Goal: Task Accomplishment & Management: Complete application form

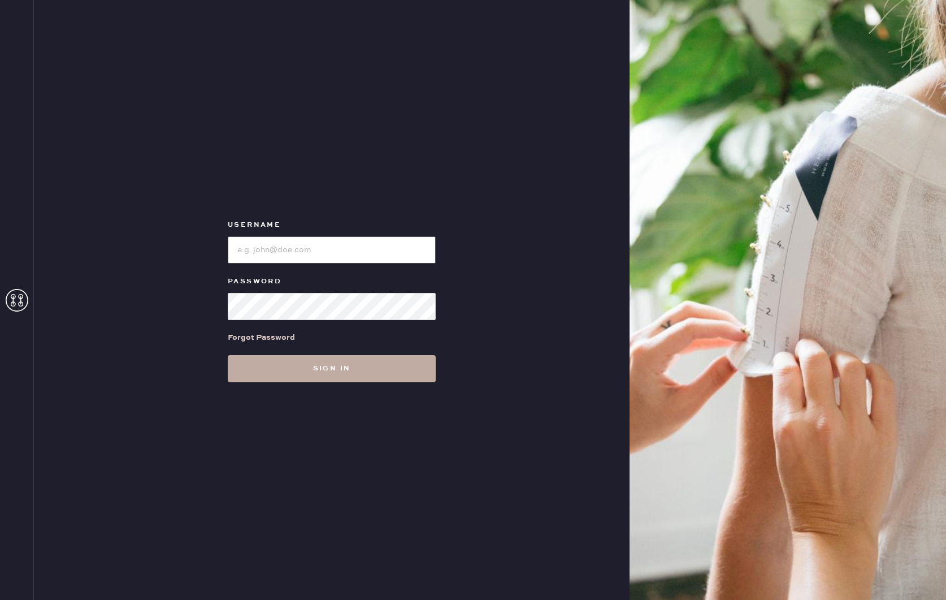
type input "reformationpaloalto"
click at [353, 362] on button "Sign in" at bounding box center [332, 368] width 208 height 27
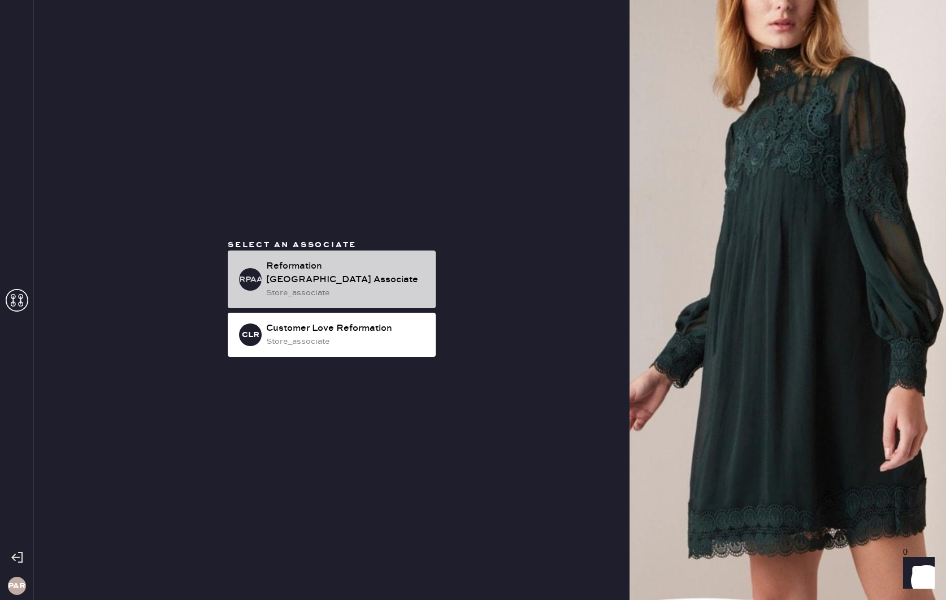
click at [332, 275] on div "Reformation [GEOGRAPHIC_DATA] Associate" at bounding box center [346, 272] width 161 height 27
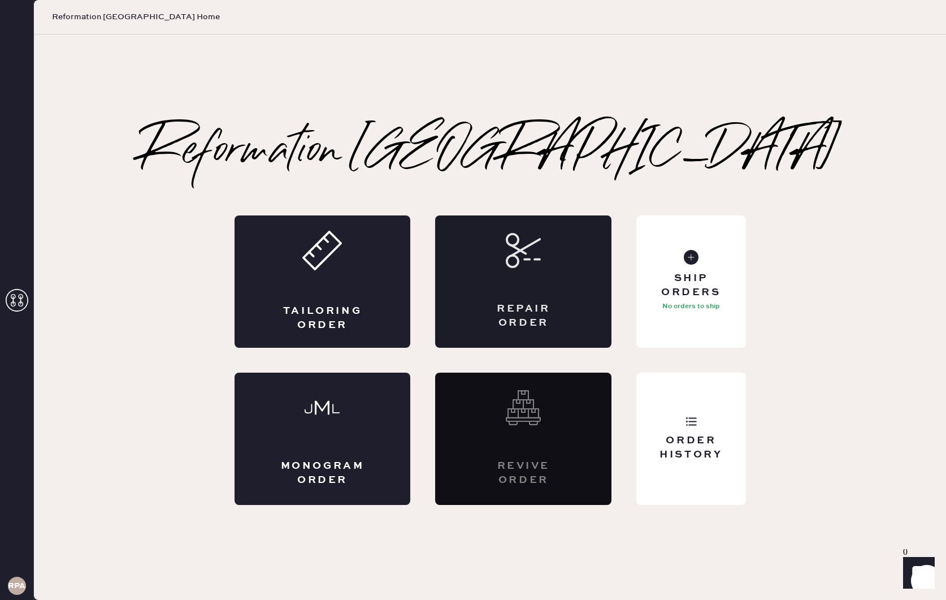
click at [557, 293] on div "Repair Order" at bounding box center [523, 281] width 176 height 132
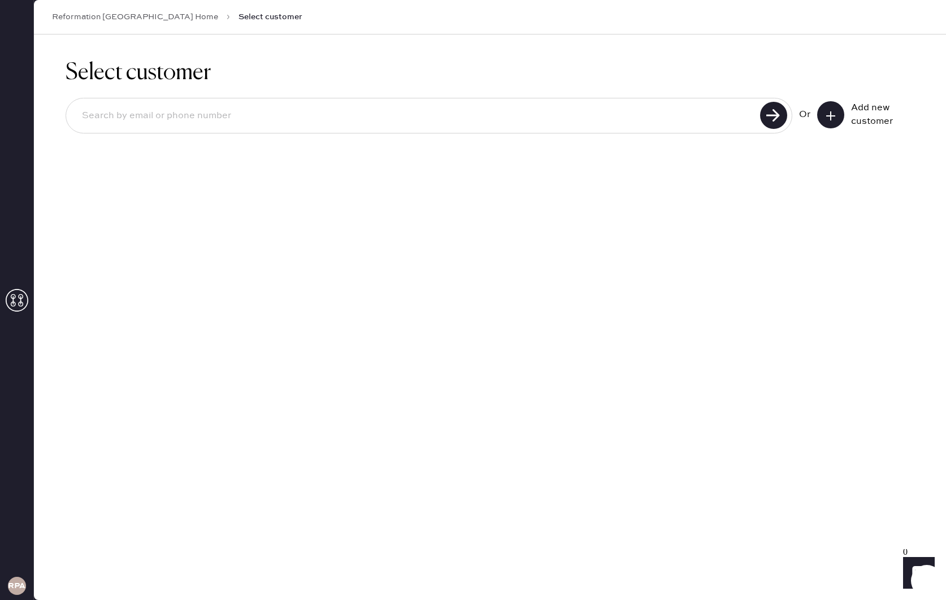
click at [237, 114] on input at bounding box center [415, 116] width 684 height 26
click at [826, 112] on icon at bounding box center [830, 115] width 11 height 11
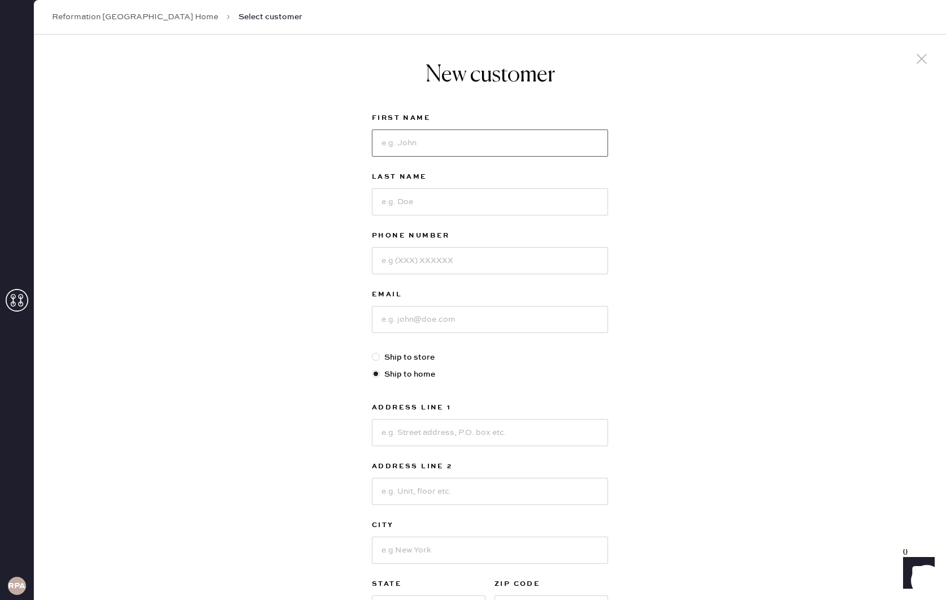
click at [460, 150] on input at bounding box center [490, 142] width 236 height 27
type input "Wenjing"
click at [442, 196] on input at bounding box center [490, 200] width 236 height 27
type input "[PERSON_NAME]"
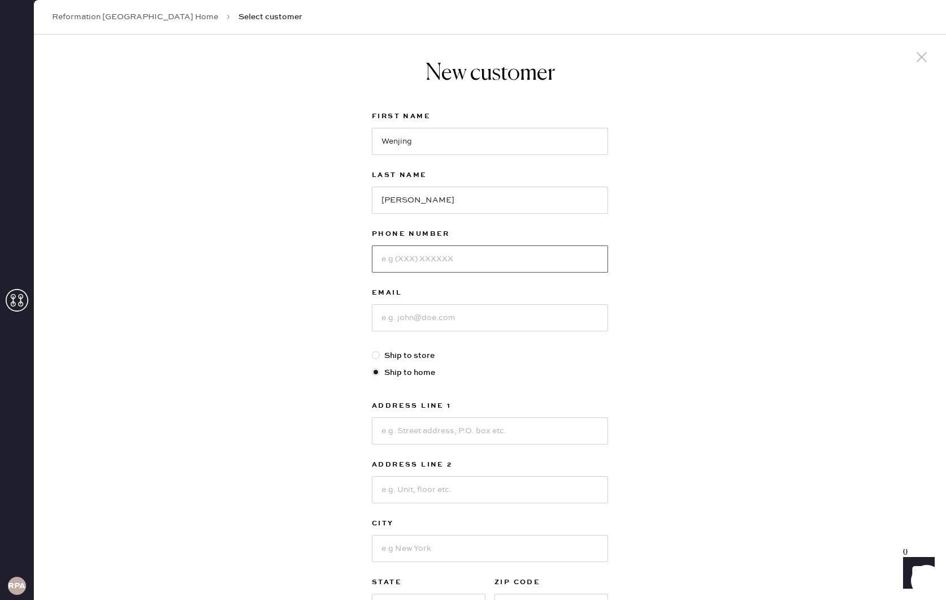
click at [424, 259] on input at bounding box center [490, 258] width 236 height 27
click at [424, 259] on input at bounding box center [490, 256] width 236 height 27
click at [399, 254] on input "7344861114" at bounding box center [490, 256] width 236 height 27
click at [413, 258] on input "7344861114" at bounding box center [490, 256] width 236 height 27
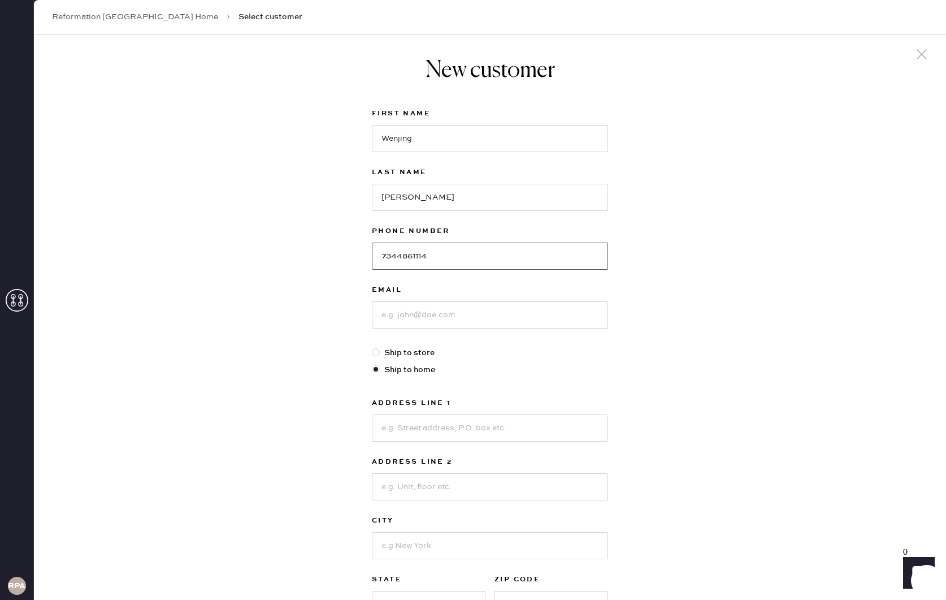
type input "7344861114"
click at [438, 315] on input at bounding box center [490, 314] width 236 height 27
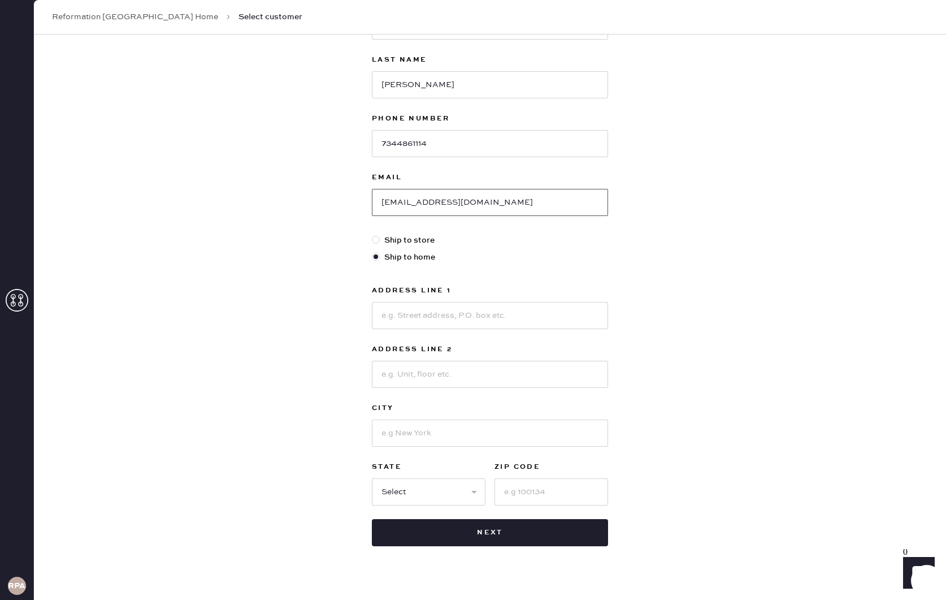
scroll to position [136, 0]
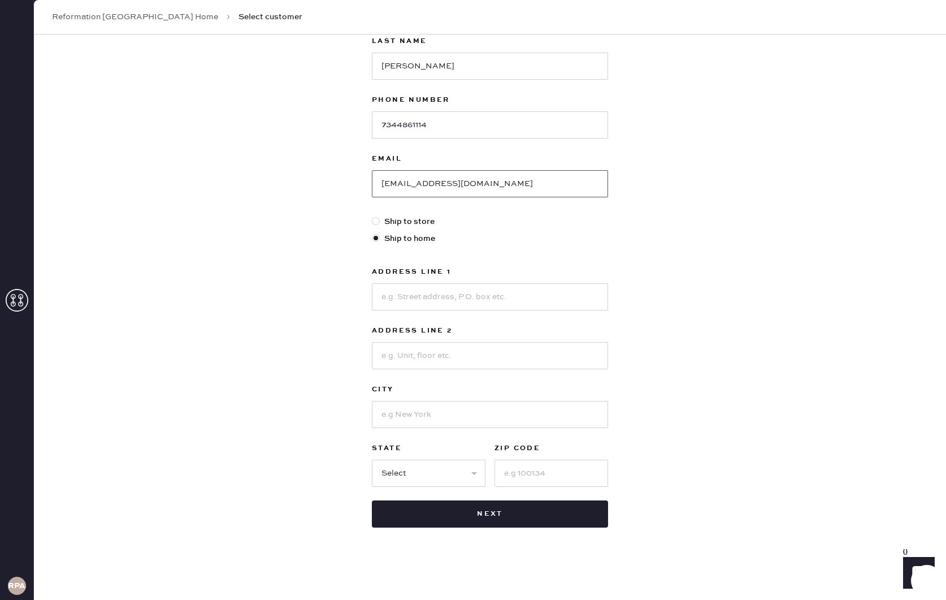
type input "[EMAIL_ADDRESS][DOMAIN_NAME]"
click at [411, 297] on input at bounding box center [490, 296] width 236 height 27
type input "[STREET_ADDRESS][PERSON_NAME]"
click at [405, 351] on input at bounding box center [490, 355] width 236 height 27
type input "APT 4009"
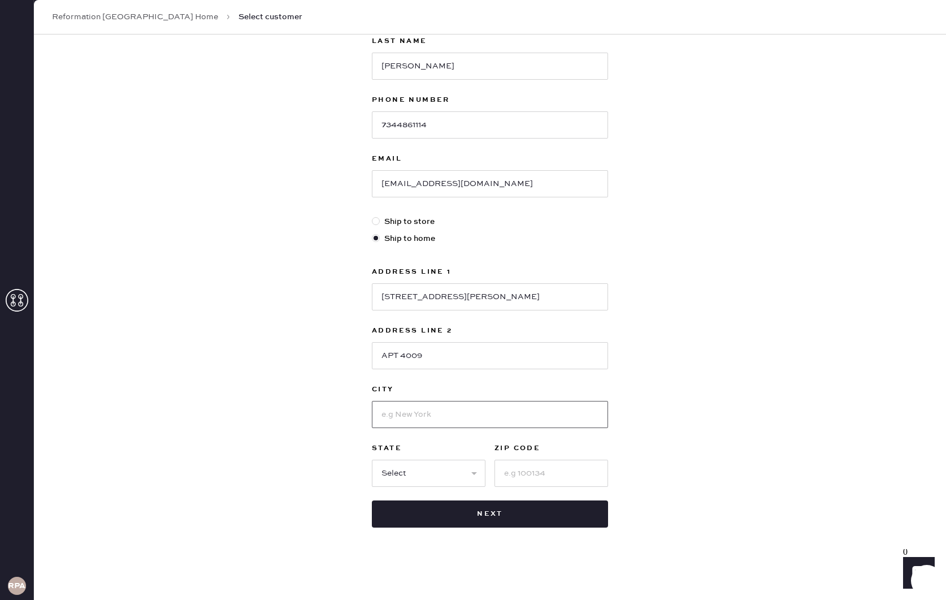
click at [391, 418] on input at bounding box center [490, 414] width 236 height 27
type input "[GEOGRAPHIC_DATA][PERSON_NAME]"
click at [429, 467] on select "Select AK AL AR AZ CA CO CT [GEOGRAPHIC_DATA] DE FL [GEOGRAPHIC_DATA] HI [GEOGR…" at bounding box center [429, 473] width 114 height 27
select select "AZ"
click at [549, 481] on input at bounding box center [552, 473] width 114 height 27
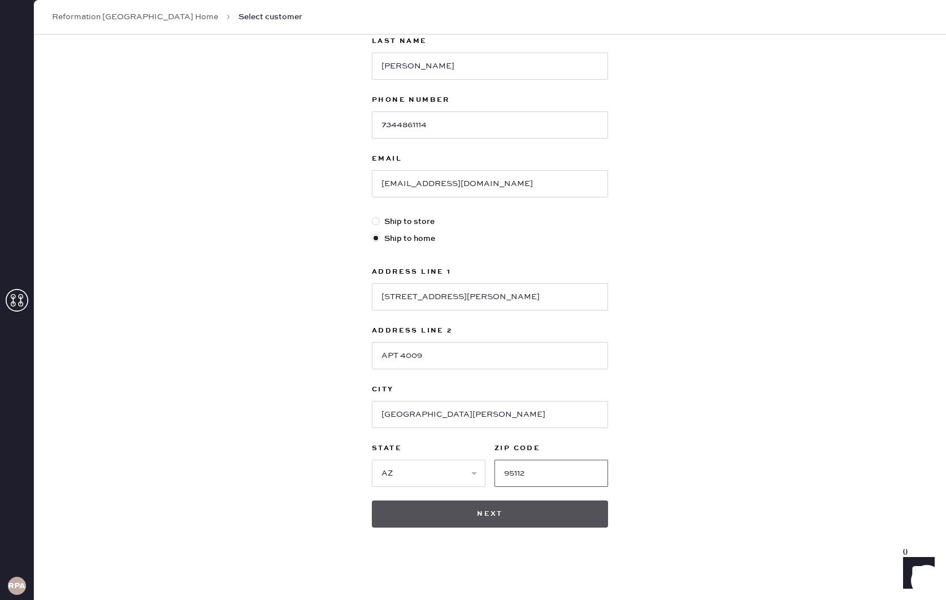
type input "95112"
click at [512, 505] on button "Next" at bounding box center [490, 513] width 236 height 27
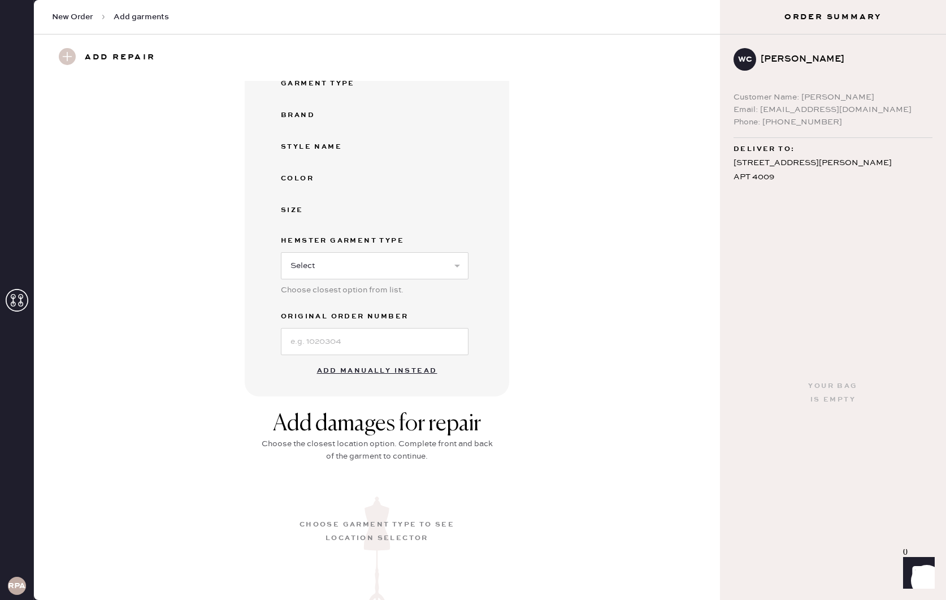
scroll to position [235, 0]
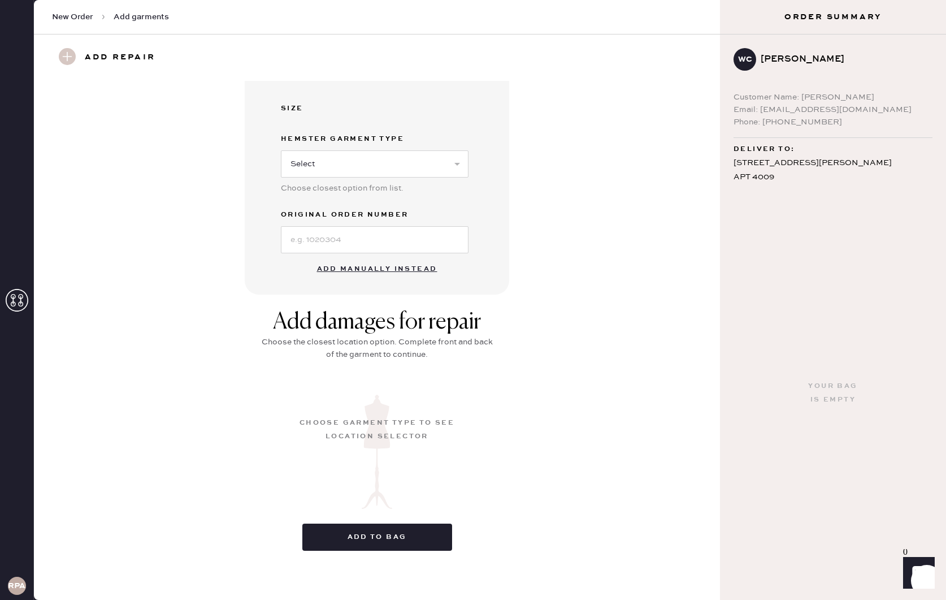
click at [391, 272] on button "Add manually instead" at bounding box center [377, 269] width 134 height 23
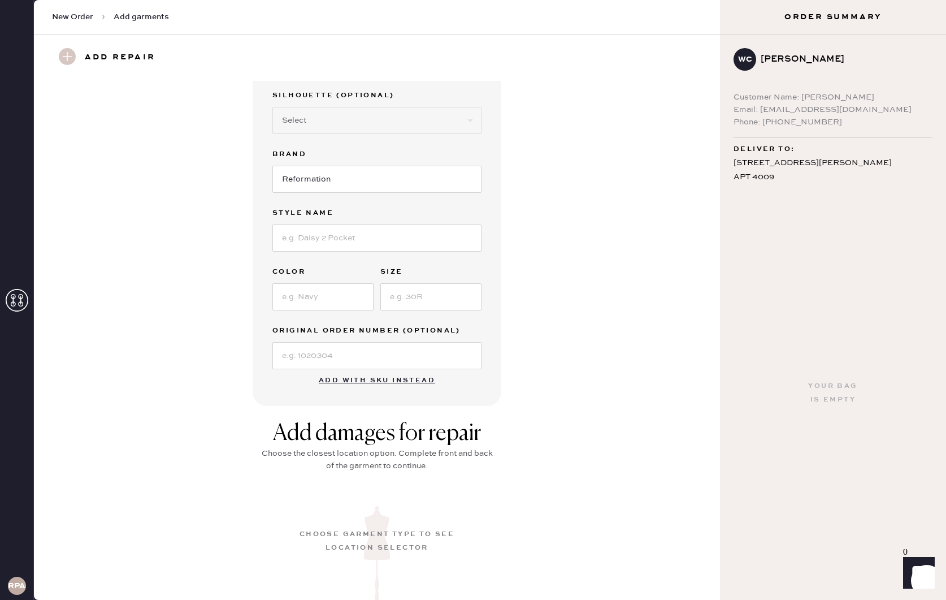
scroll to position [0, 0]
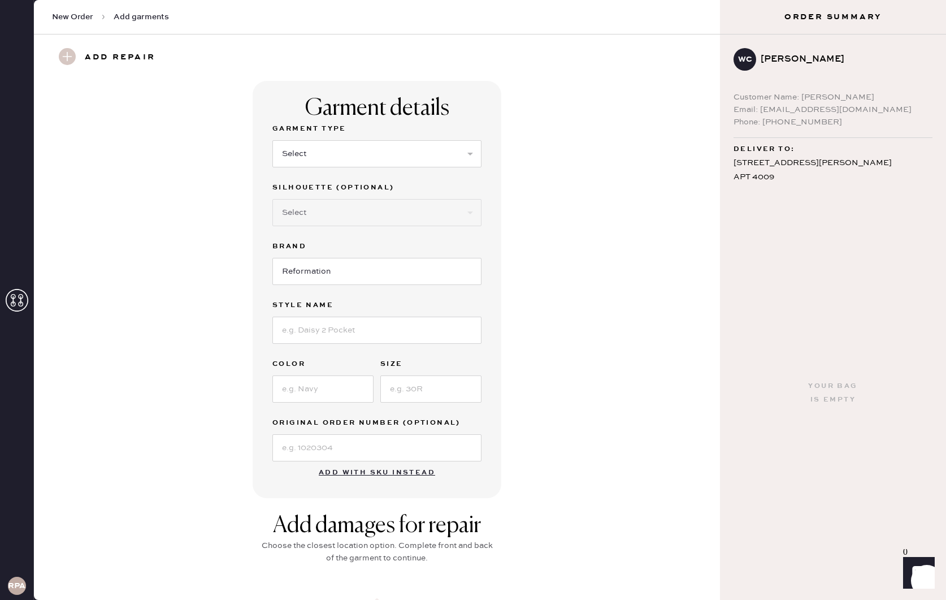
drag, startPoint x: 329, startPoint y: 168, endPoint x: 335, endPoint y: 165, distance: 6.6
click at [329, 167] on div "Garment Type Select Basic Skirt Jeans Leggings Pants Shorts Basic Sleeved Dress…" at bounding box center [376, 151] width 209 height 59
click at [352, 157] on select "Select Basic Skirt Jeans Leggings Pants Shorts Basic Sleeved Dress Basic Sleeve…" at bounding box center [376, 153] width 209 height 27
select select "6"
click at [363, 220] on select "Select Maxi Dress Midi Dress Mini Dress Other" at bounding box center [376, 212] width 209 height 27
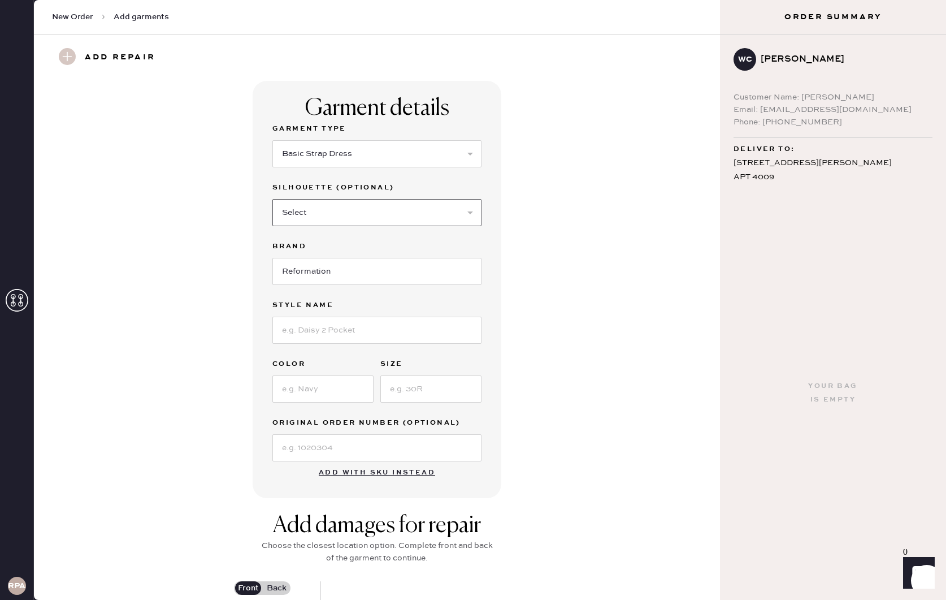
select select "38"
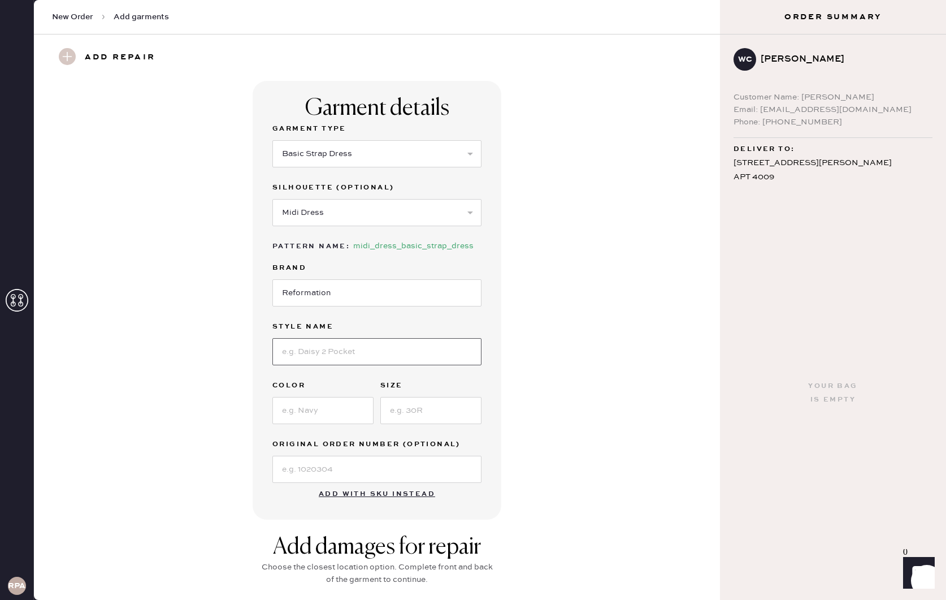
click at [329, 352] on input at bounding box center [376, 351] width 209 height 27
type input "[PERSON_NAME] Dress"
click at [308, 413] on input at bounding box center [322, 408] width 101 height 27
type input "Serenity"
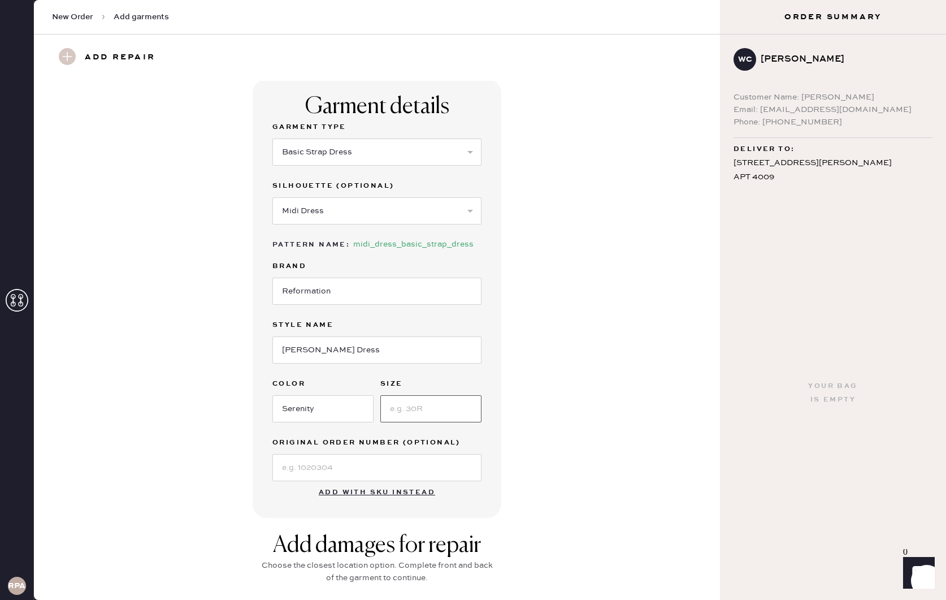
click at [423, 402] on input at bounding box center [430, 408] width 101 height 27
type input "2"
click at [334, 470] on input at bounding box center [376, 467] width 209 height 27
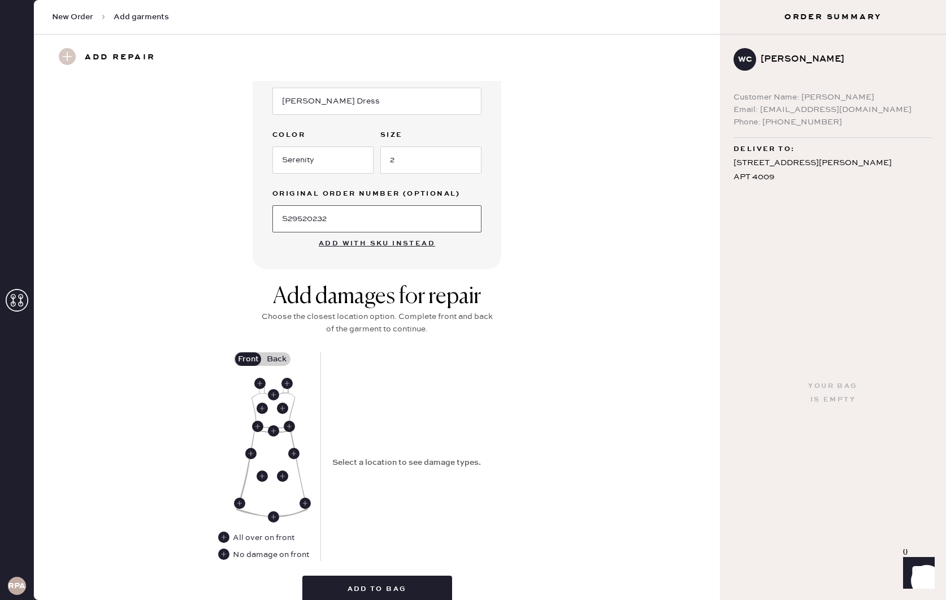
scroll to position [251, 0]
type input "S29520232"
click at [272, 391] on use at bounding box center [273, 393] width 11 height 11
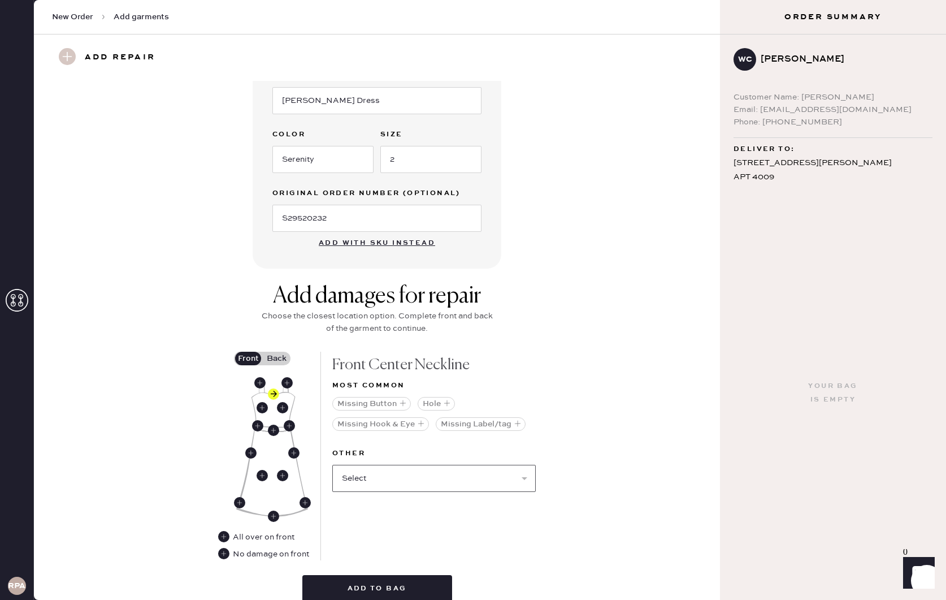
click at [390, 480] on select "Select Broken / Ripped Hem Broken Beads Broken Belt Loop Broken Button Broken C…" at bounding box center [434, 478] width 204 height 27
select select "1668"
click at [265, 408] on use at bounding box center [262, 407] width 11 height 11
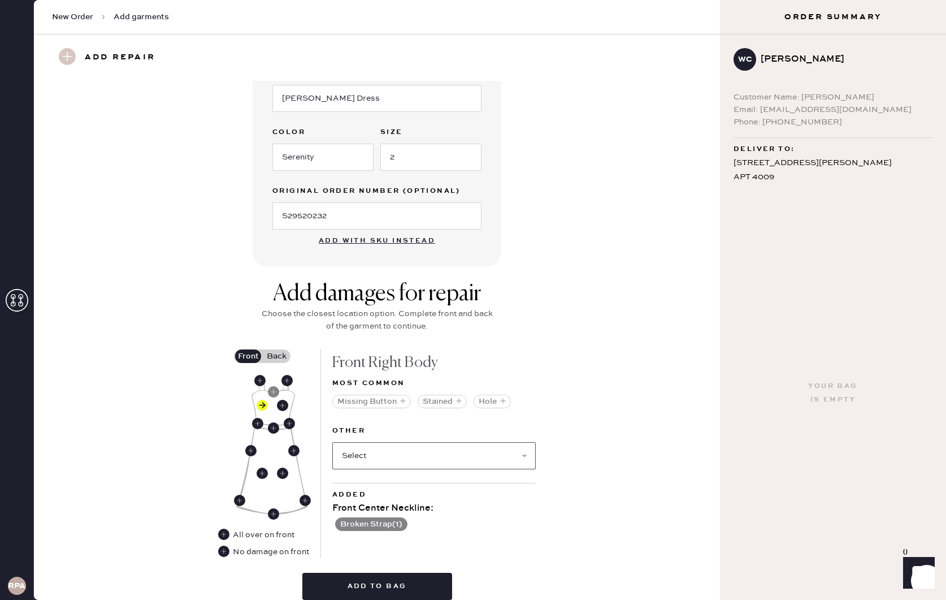
click at [412, 466] on select "Select Broken / Ripped Hem Broken Beads Broken Belt Loop Broken Button Broken C…" at bounding box center [434, 455] width 204 height 27
select select "1655"
click at [400, 559] on button "Broken Snap ( 1 )" at bounding box center [370, 558] width 70 height 14
click at [338, 558] on use at bounding box center [339, 557] width 11 height 11
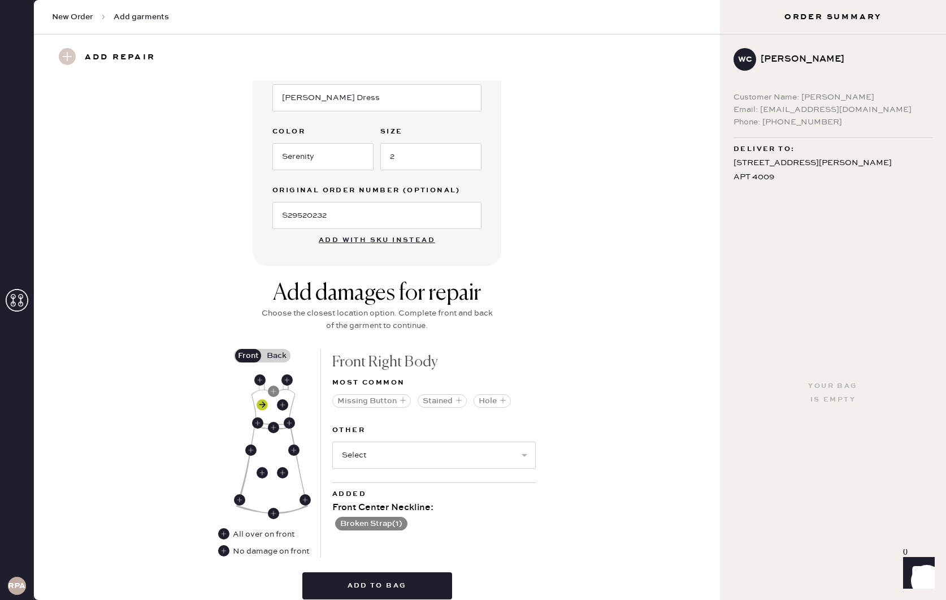
click at [259, 406] on use at bounding box center [262, 404] width 11 height 11
click at [272, 386] on use at bounding box center [273, 391] width 11 height 11
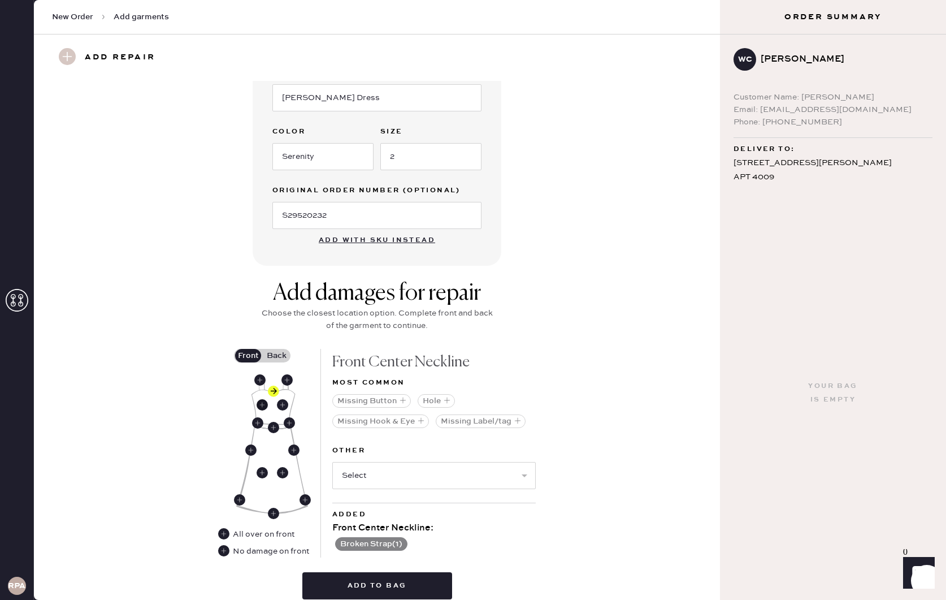
click at [260, 405] on use at bounding box center [262, 404] width 11 height 11
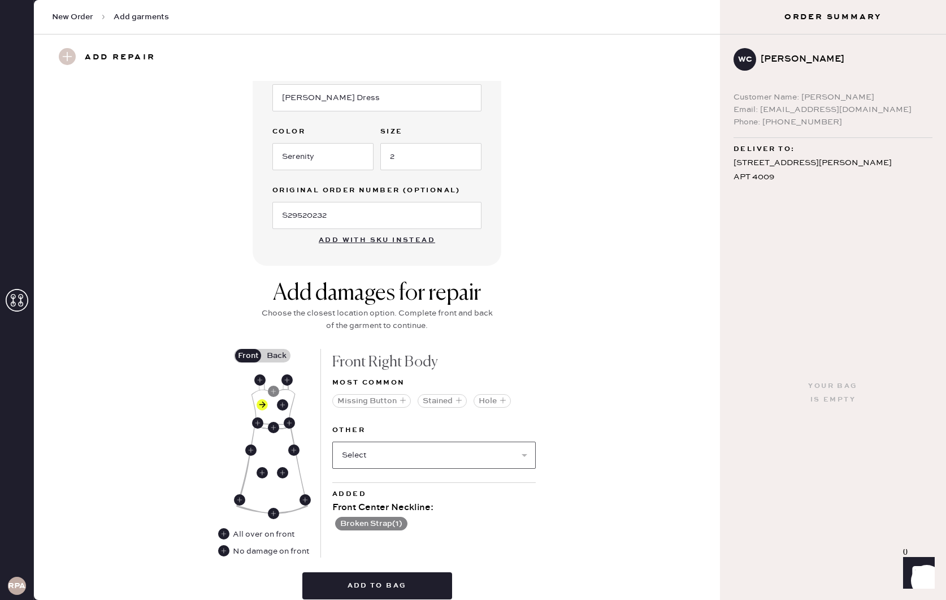
click at [439, 452] on select "Select Broken / Ripped Hem Broken Beads Broken Belt Loop Broken Button Broken C…" at bounding box center [434, 455] width 204 height 27
select select "1668"
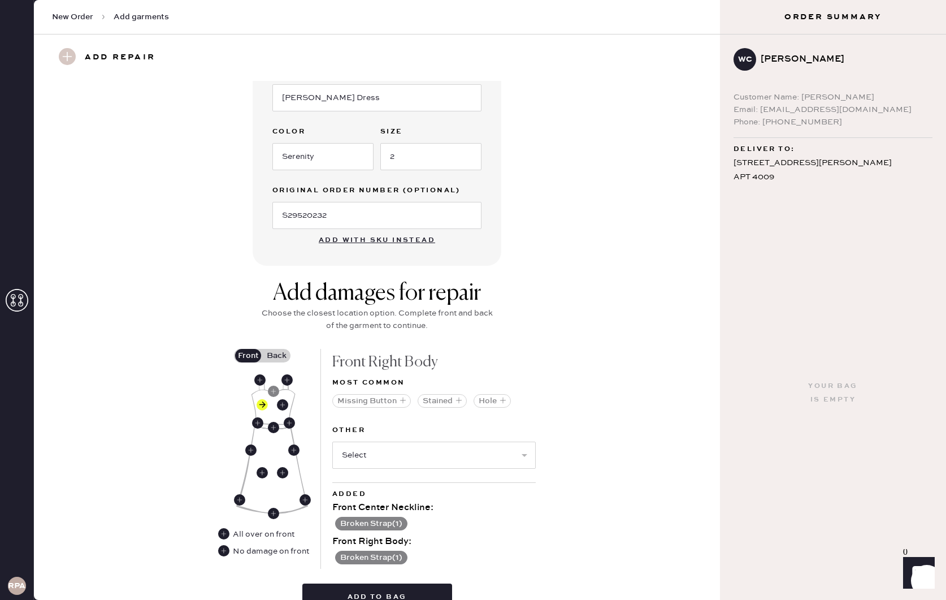
click at [288, 405] on img at bounding box center [272, 444] width 72 height 137
click at [281, 403] on use at bounding box center [282, 404] width 11 height 11
click at [418, 456] on select "Select Broken / Ripped Hem Broken Beads Broken Belt Loop Broken Button Broken C…" at bounding box center [434, 455] width 204 height 27
select select "1668"
select select
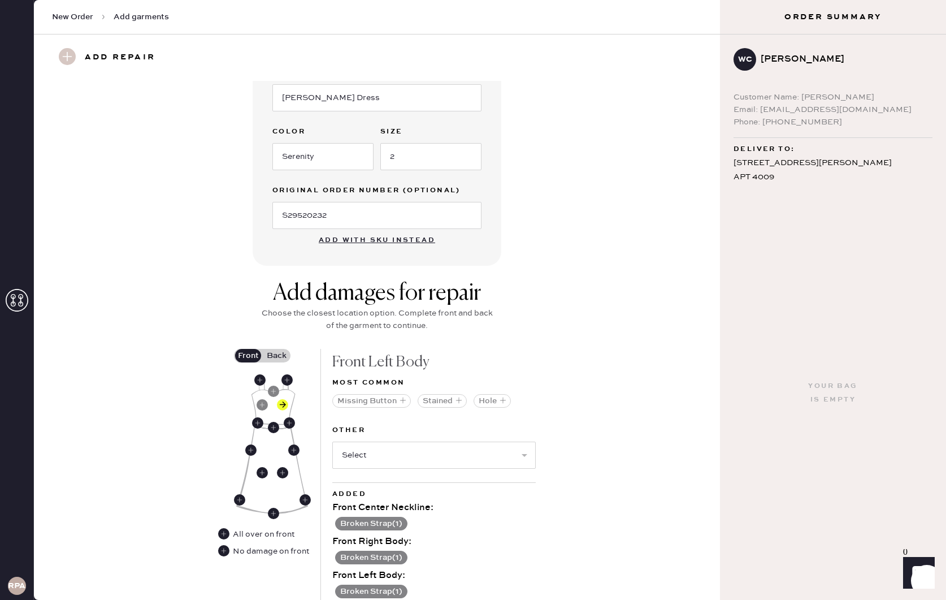
click at [272, 353] on label "Back" at bounding box center [276, 356] width 28 height 14
click at [276, 356] on input "Back" at bounding box center [276, 356] width 0 height 0
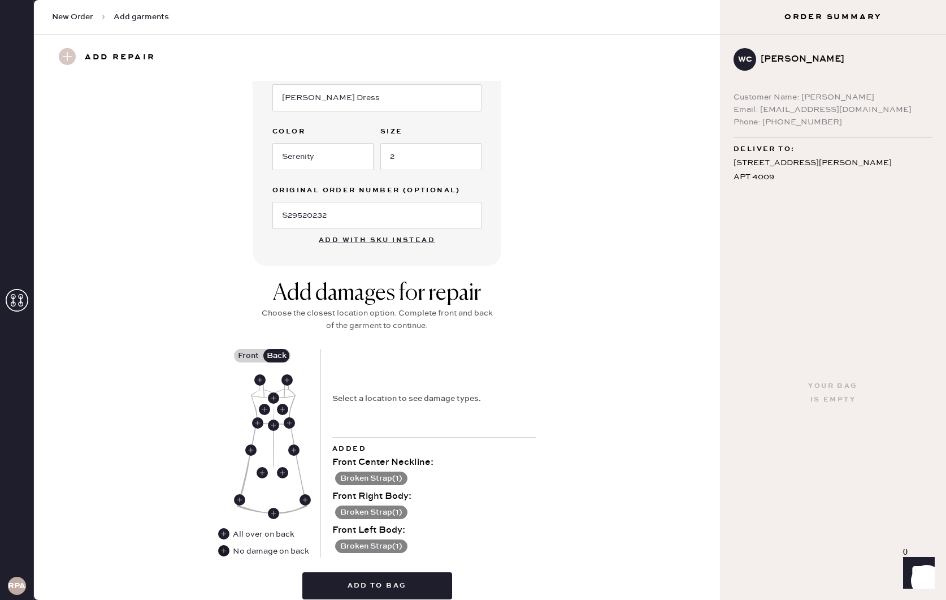
click at [228, 548] on use at bounding box center [223, 550] width 11 height 11
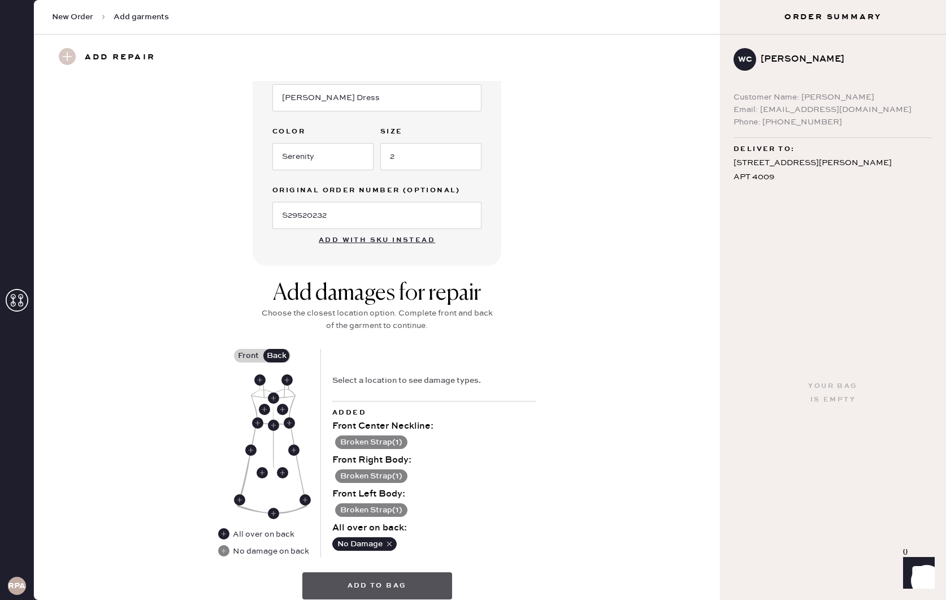
click at [387, 577] on button "Add to bag" at bounding box center [377, 585] width 150 height 27
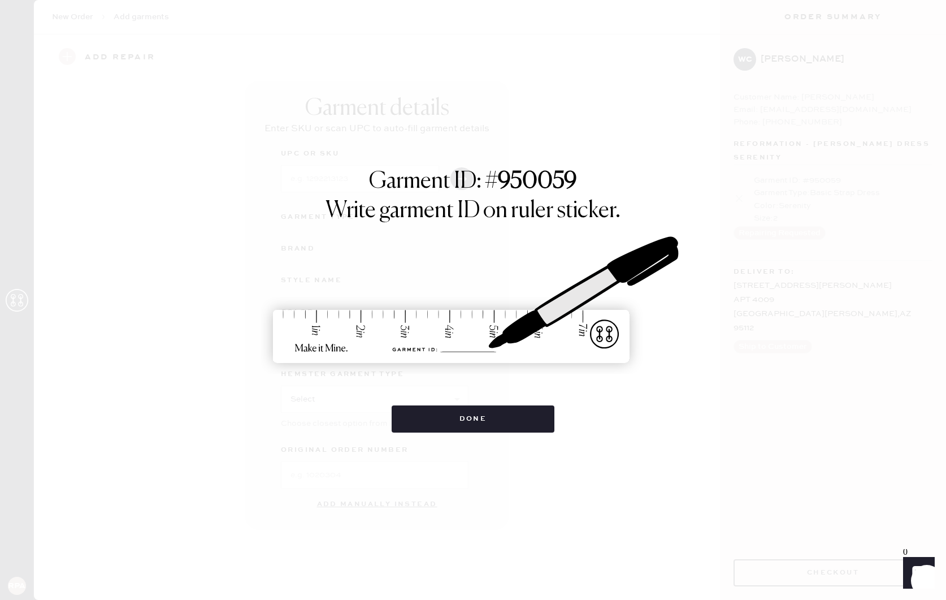
scroll to position [0, 0]
click at [480, 418] on button "Done" at bounding box center [473, 418] width 163 height 27
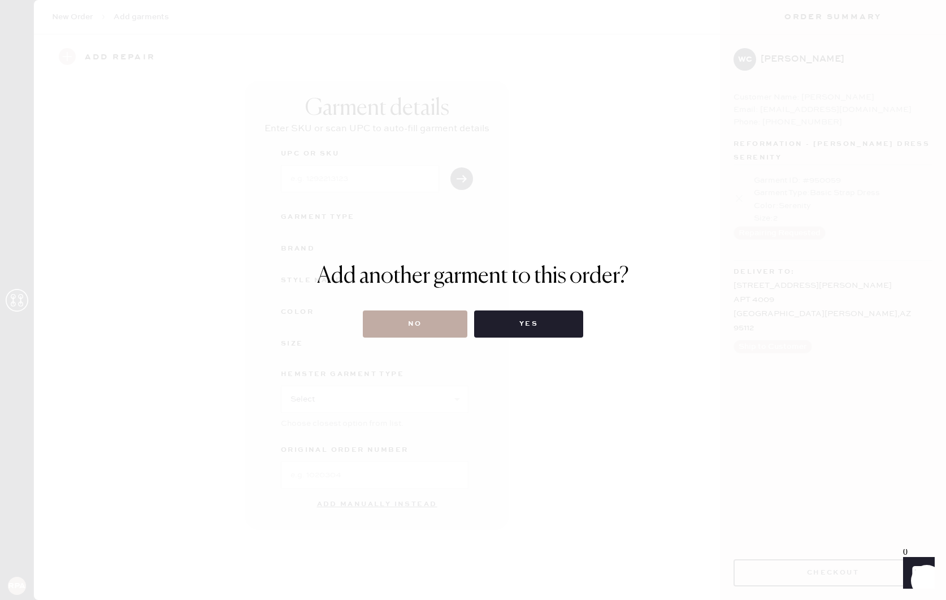
click at [431, 330] on button "No" at bounding box center [415, 323] width 105 height 27
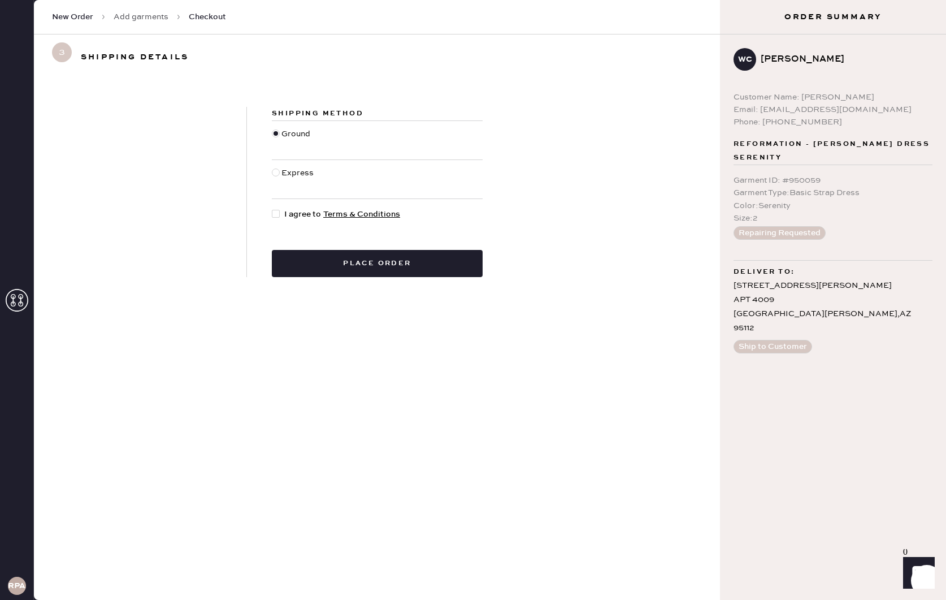
click at [271, 211] on div "Shipping Method Ground Express I agree to Terms & Conditions Place order" at bounding box center [377, 192] width 261 height 170
click at [271, 212] on div "Shipping Method Ground Express I agree to Terms & Conditions Place order" at bounding box center [377, 192] width 261 height 170
click at [276, 212] on div at bounding box center [276, 214] width 8 height 8
click at [272, 209] on input "I agree to Terms & Conditions" at bounding box center [272, 208] width 1 height 1
checkbox input "true"
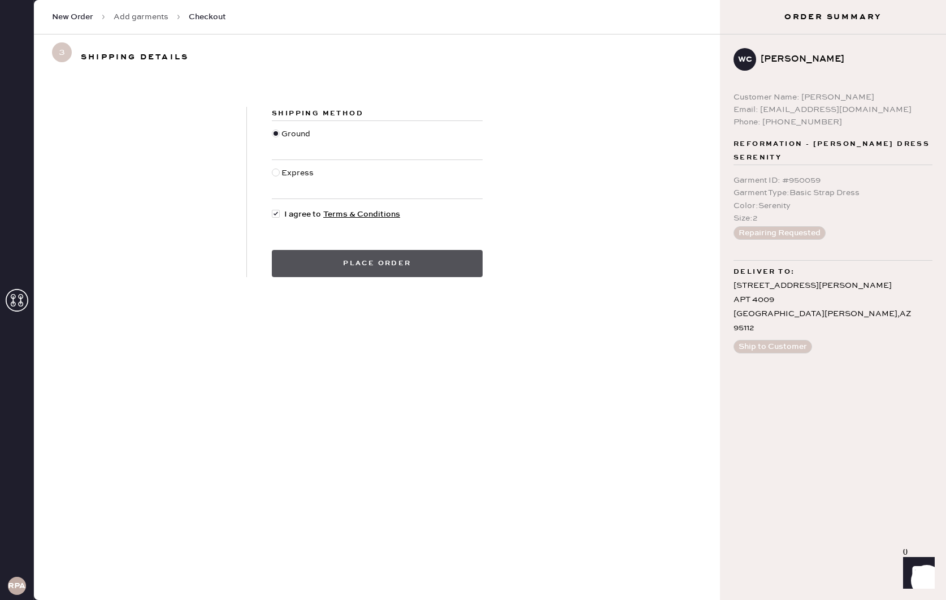
click at [341, 266] on button "Place order" at bounding box center [377, 263] width 211 height 27
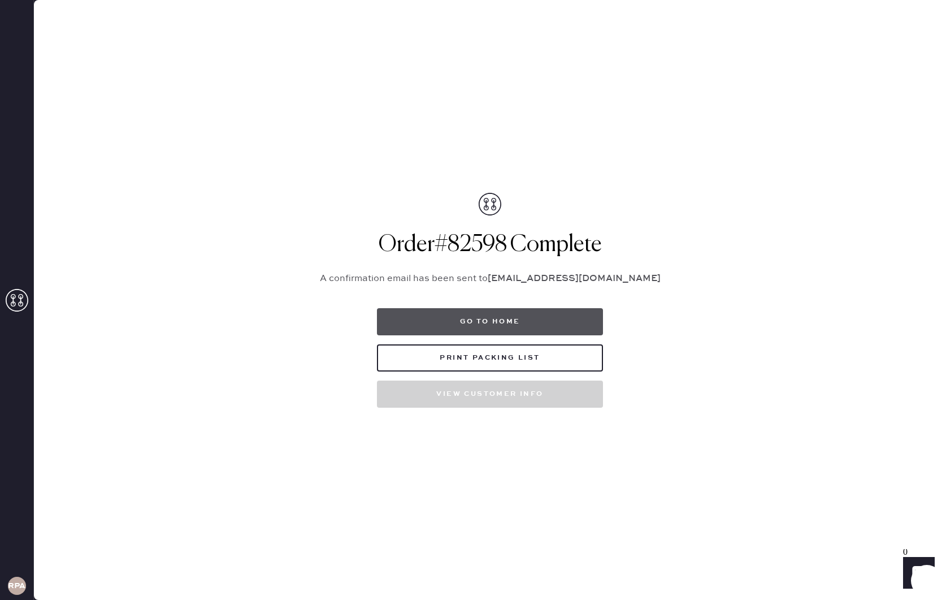
click at [457, 327] on button "Go to home" at bounding box center [490, 321] width 226 height 27
